Goal: Complete application form

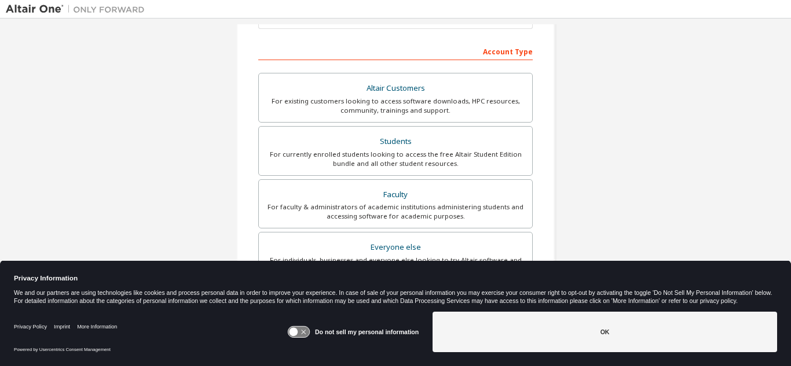
scroll to position [174, 0]
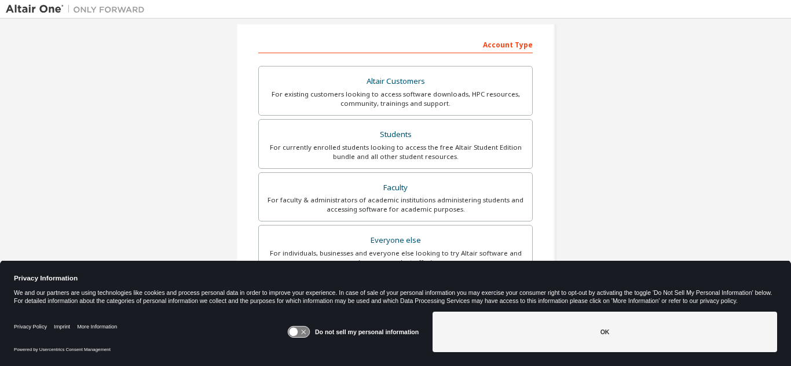
click at [607, 332] on button "OK" at bounding box center [604, 332] width 344 height 41
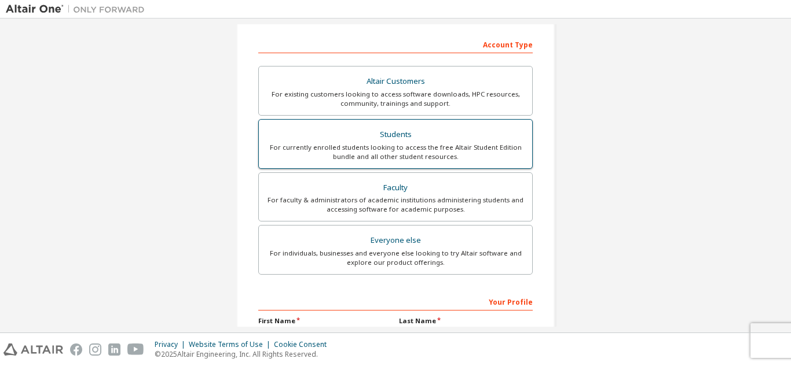
click at [441, 144] on div "For currently enrolled students looking to access the free Altair Student Editi…" at bounding box center [395, 152] width 259 height 19
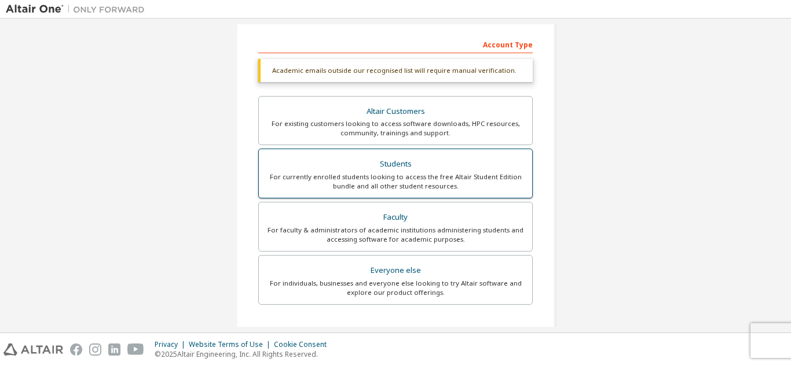
click at [467, 181] on div "For currently enrolled students looking to access the free Altair Student Editi…" at bounding box center [395, 182] width 259 height 19
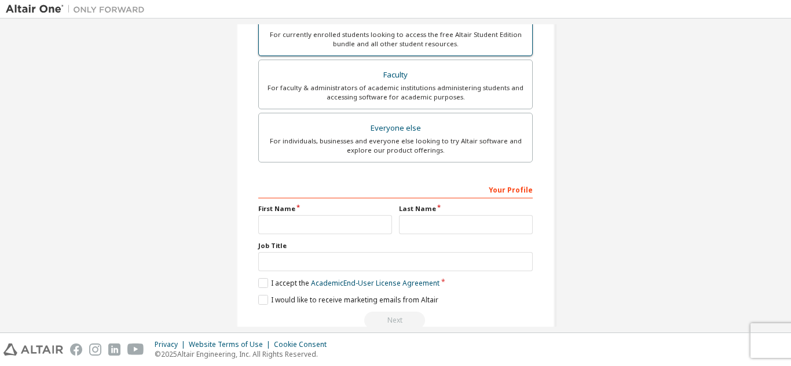
scroll to position [340, 0]
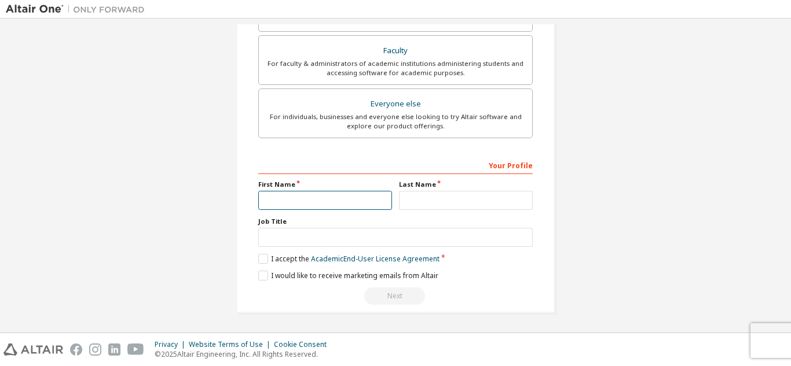
click at [322, 192] on input "text" at bounding box center [325, 200] width 134 height 19
type input "*******"
type input "*****"
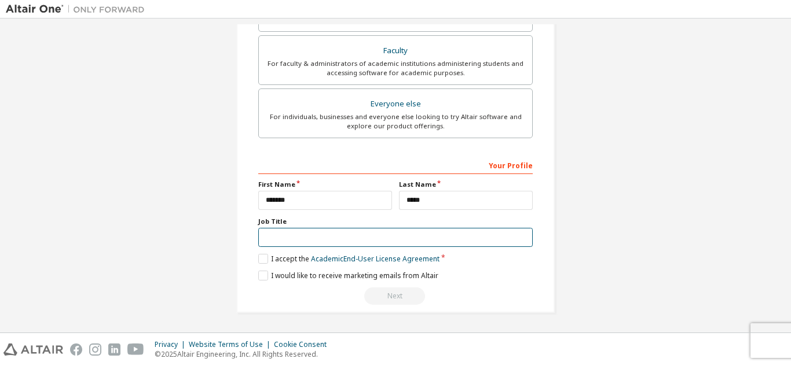
click at [347, 239] on input "text" at bounding box center [395, 237] width 274 height 19
type input "*******"
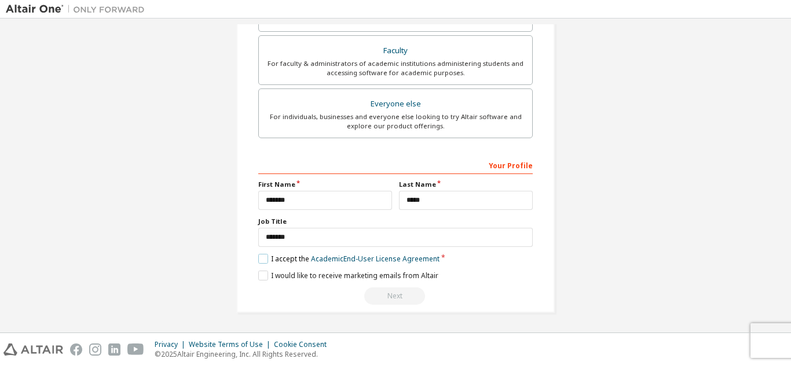
click at [261, 262] on label "I accept the Academic End-User License Agreement" at bounding box center [348, 259] width 181 height 10
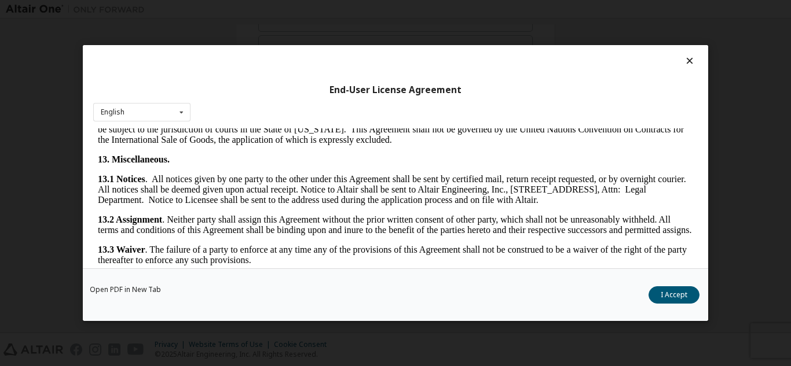
scroll to position [1923, 0]
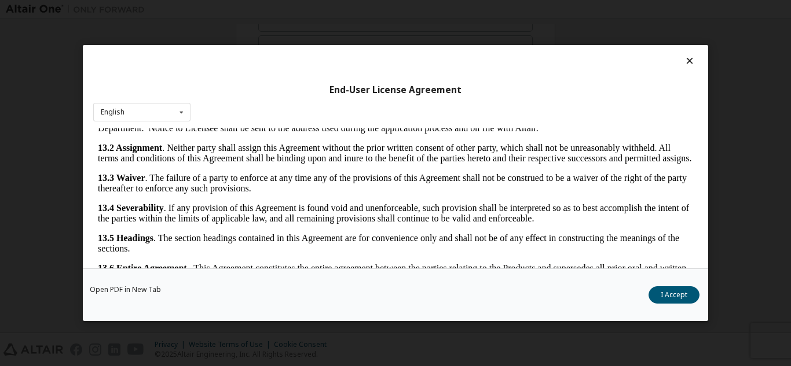
drag, startPoint x: 688, startPoint y: 139, endPoint x: 779, endPoint y: 424, distance: 299.6
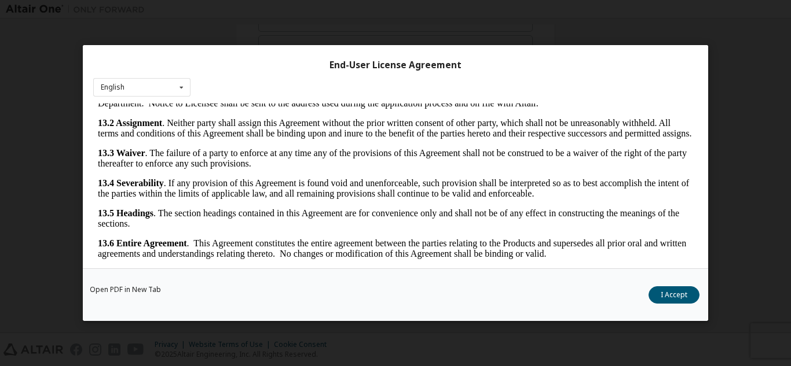
scroll to position [38, 0]
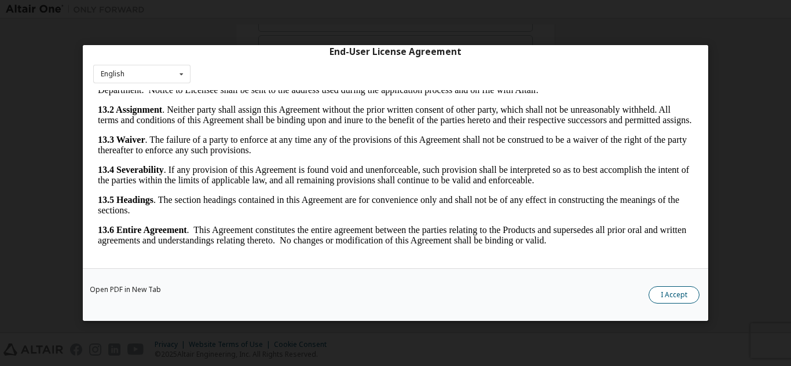
click at [681, 295] on button "I Accept" at bounding box center [673, 295] width 51 height 17
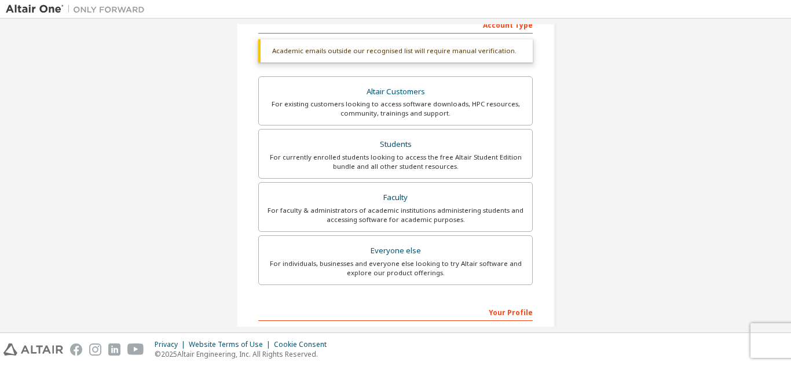
scroll to position [51, 0]
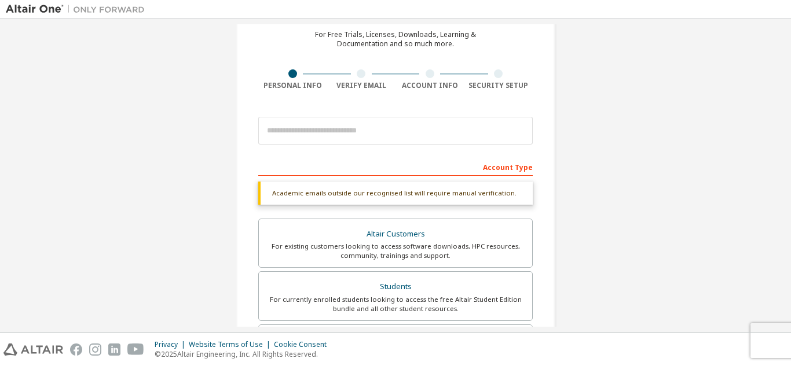
click at [436, 195] on div "Academic emails outside our recognised list will require manual verification." at bounding box center [395, 193] width 274 height 23
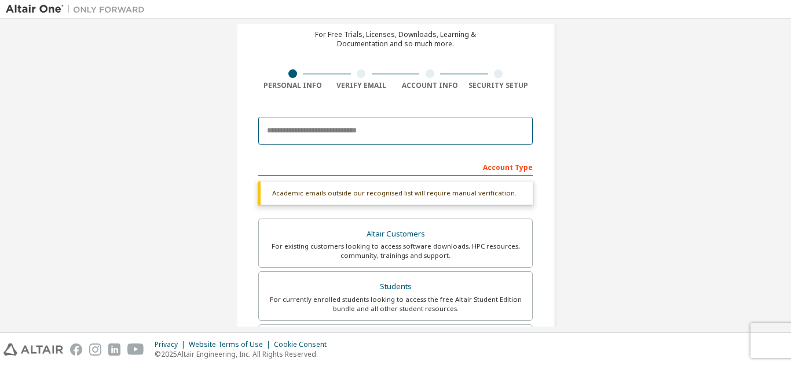
click at [415, 132] on input "email" at bounding box center [395, 131] width 274 height 28
type input "**********"
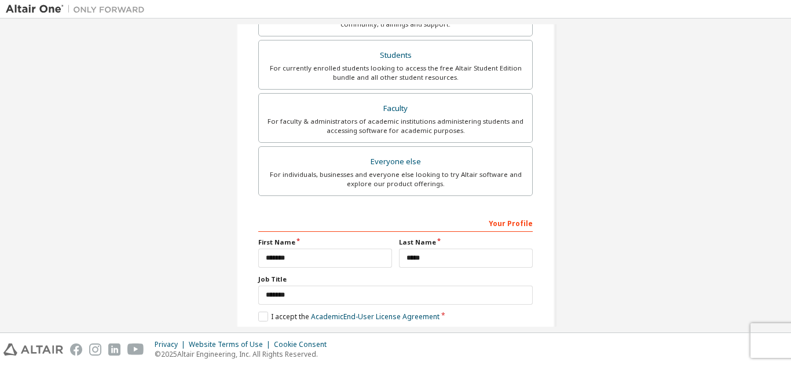
scroll to position [310, 0]
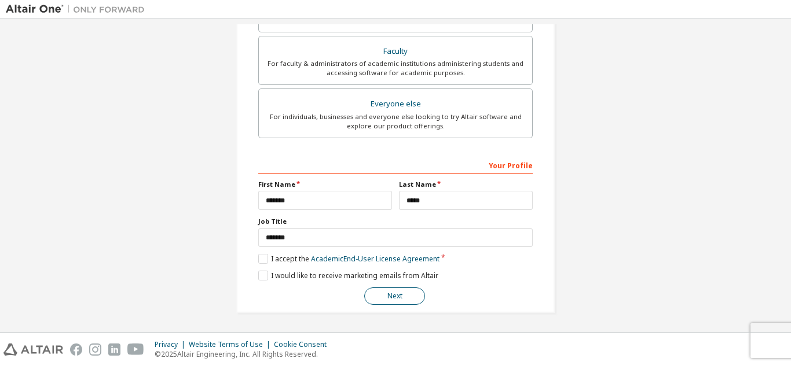
click at [394, 298] on button "Next" at bounding box center [394, 296] width 61 height 17
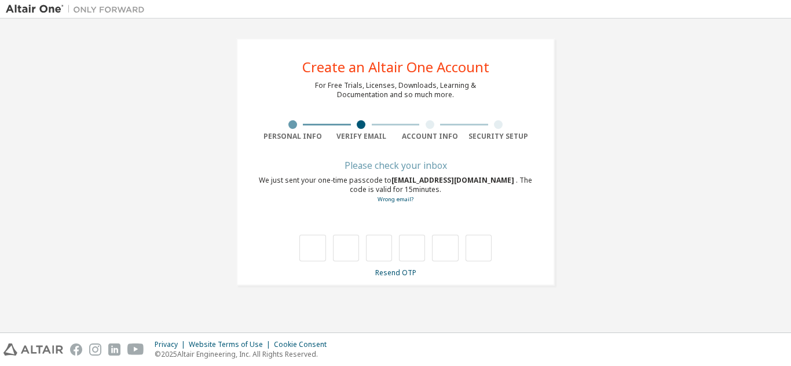
scroll to position [0, 0]
type input "*"
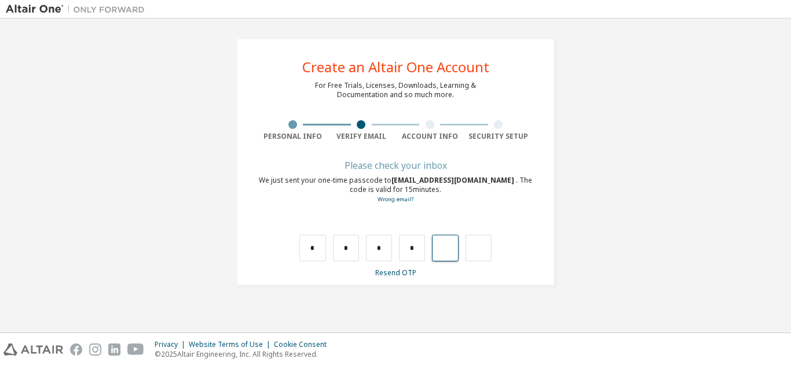
type input "*"
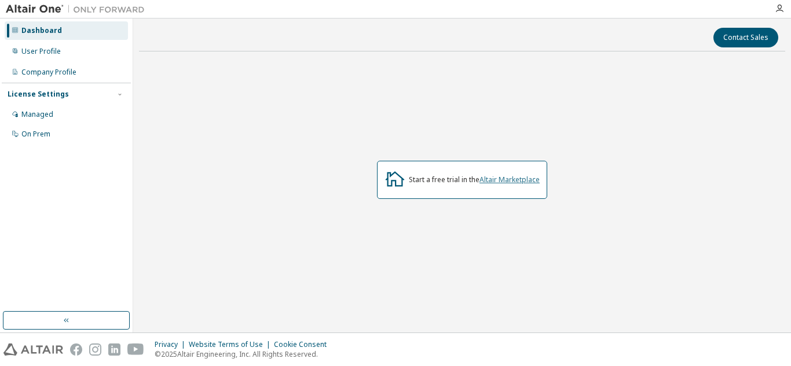
click at [481, 182] on link "Altair Marketplace" at bounding box center [509, 180] width 60 height 10
